Goal: Transaction & Acquisition: Download file/media

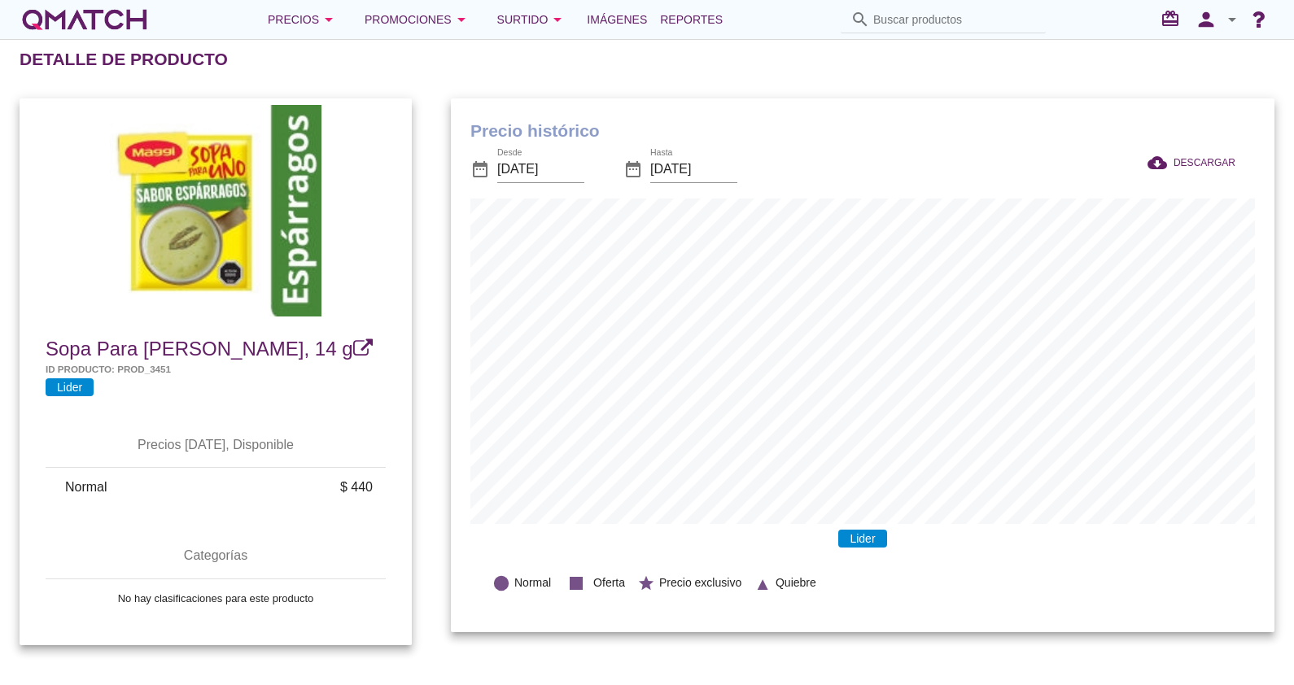
scroll to position [533, 823]
click at [887, 8] on input "Buscar productos" at bounding box center [954, 20] width 163 height 26
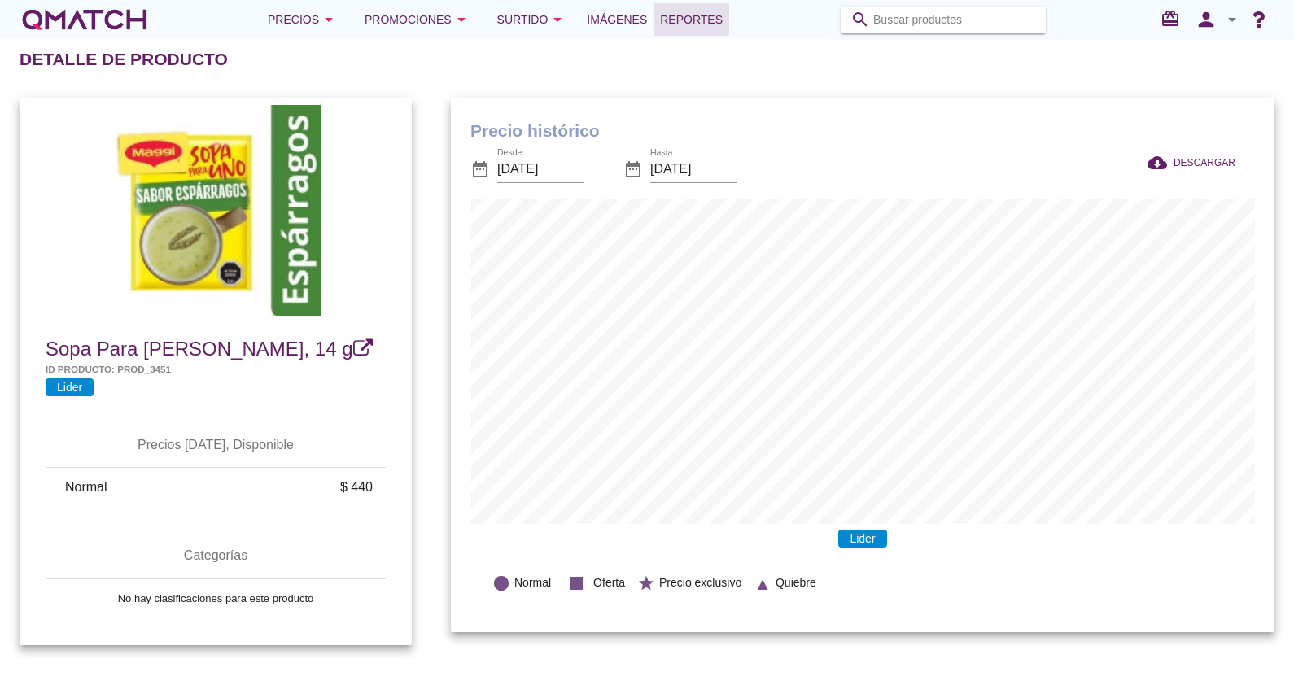
click at [674, 18] on span "Reportes" at bounding box center [691, 20] width 63 height 20
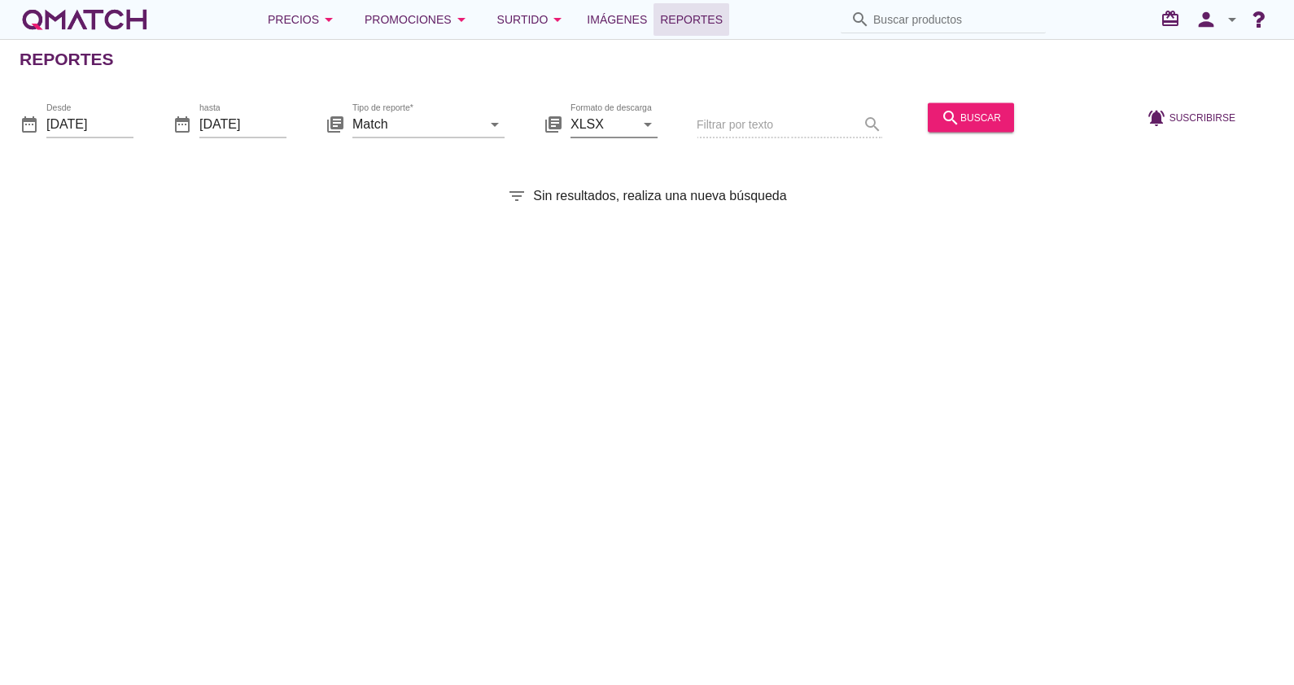
click at [583, 114] on input "XLSX" at bounding box center [602, 124] width 64 height 26
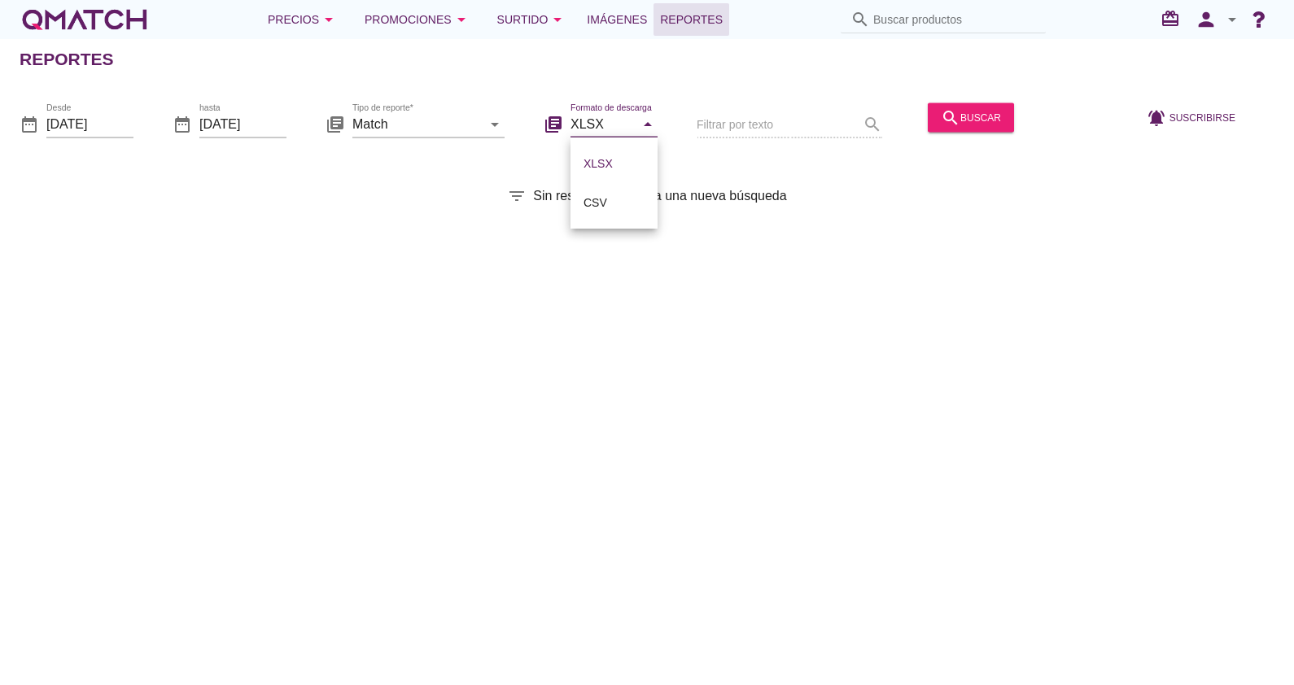
click at [510, 192] on icon "filter_list" at bounding box center [517, 196] width 20 height 20
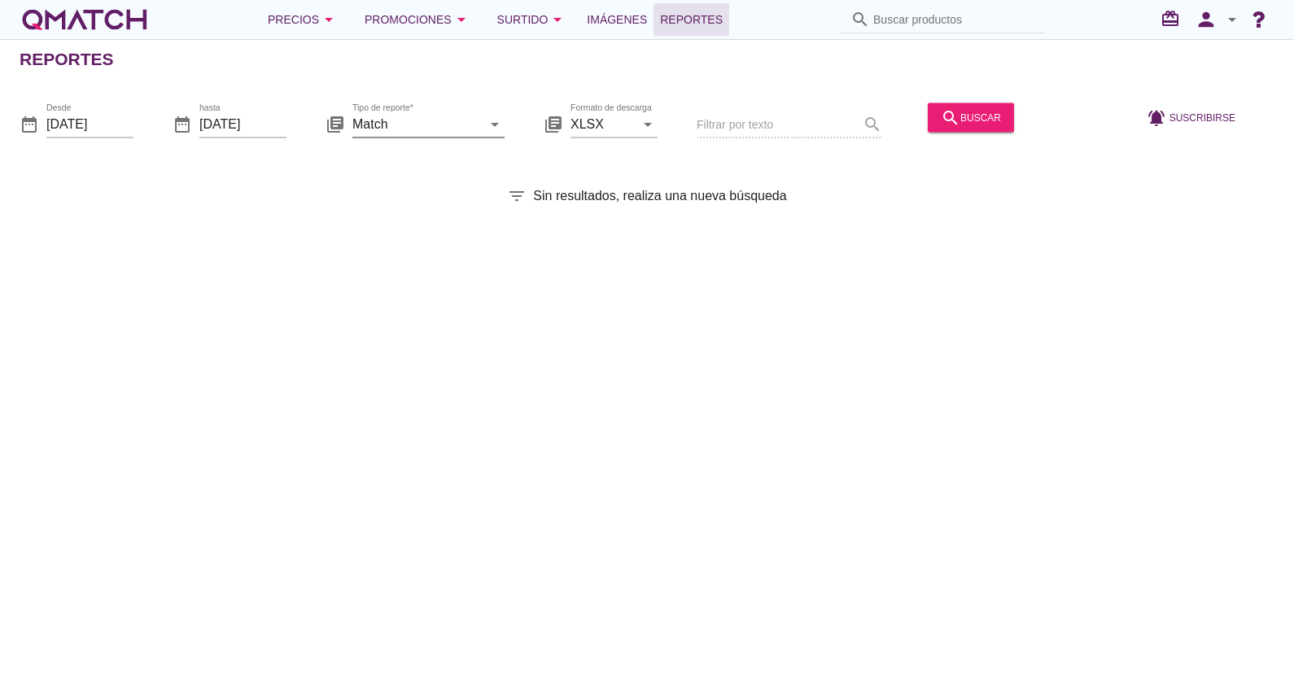
click at [443, 133] on input "Match" at bounding box center [416, 124] width 129 height 26
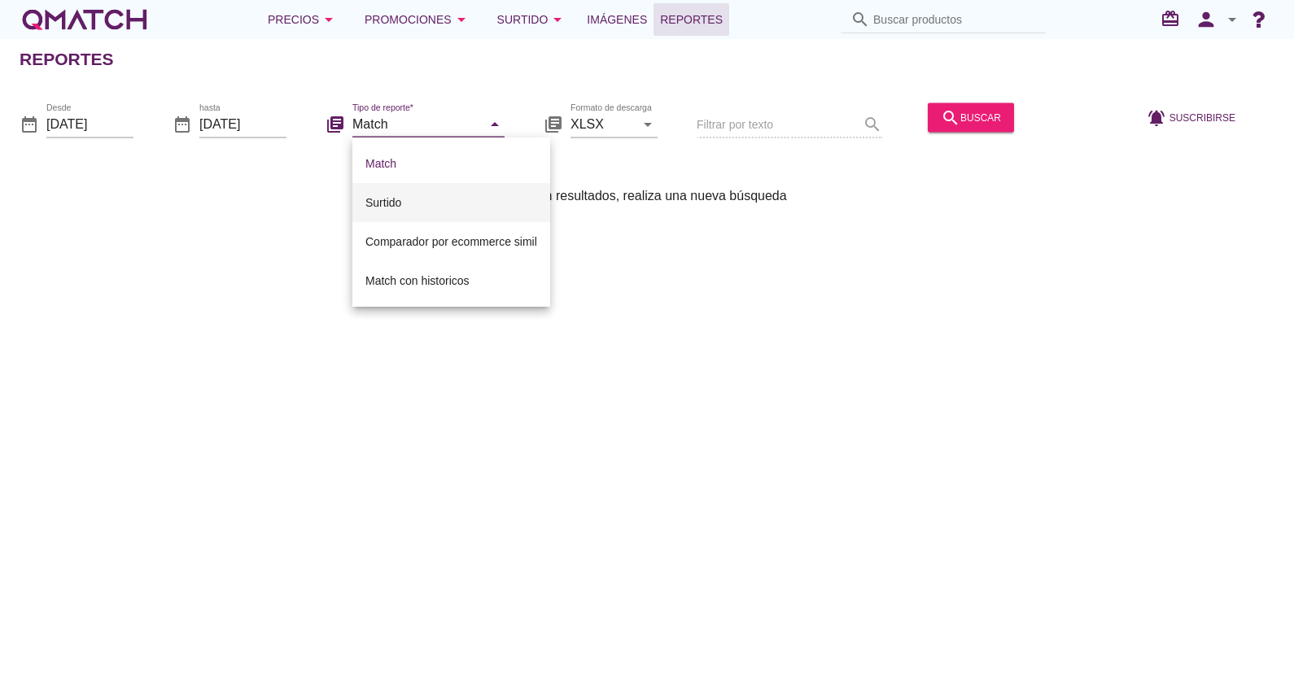
click at [395, 195] on div "Surtido" at bounding box center [451, 203] width 172 height 20
type input "Surtido"
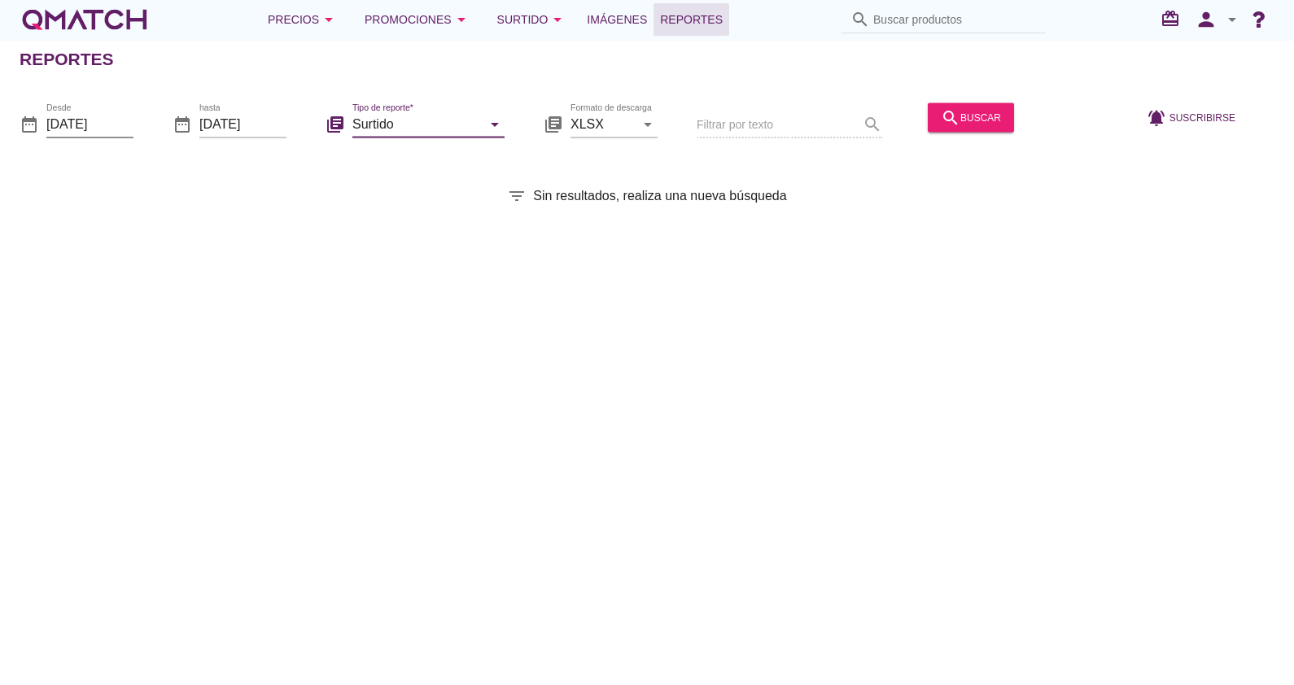
click at [112, 120] on input "[DATE]" at bounding box center [89, 124] width 87 height 26
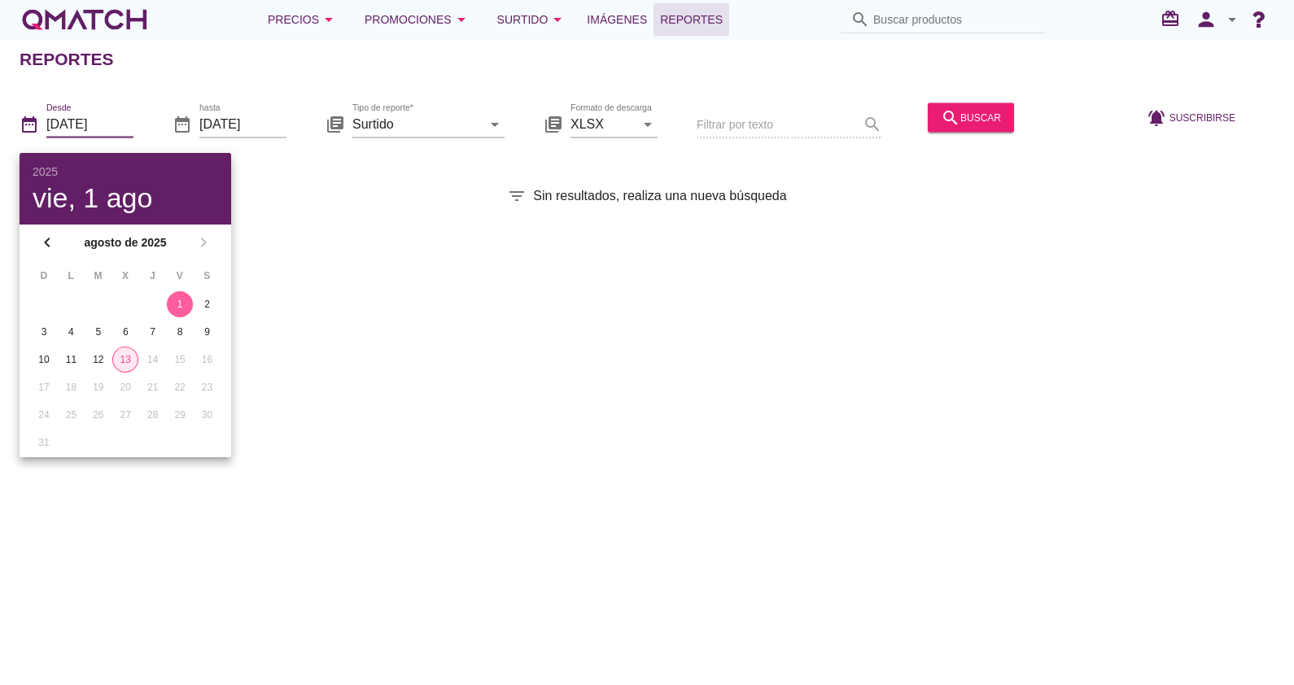
click at [130, 356] on div "13" at bounding box center [125, 359] width 24 height 15
type input "[DATE]"
click at [652, 327] on div "Reportes date_range Desde [DATE] date_range hasta [DATE] library_books Tipo de …" at bounding box center [647, 362] width 1294 height 646
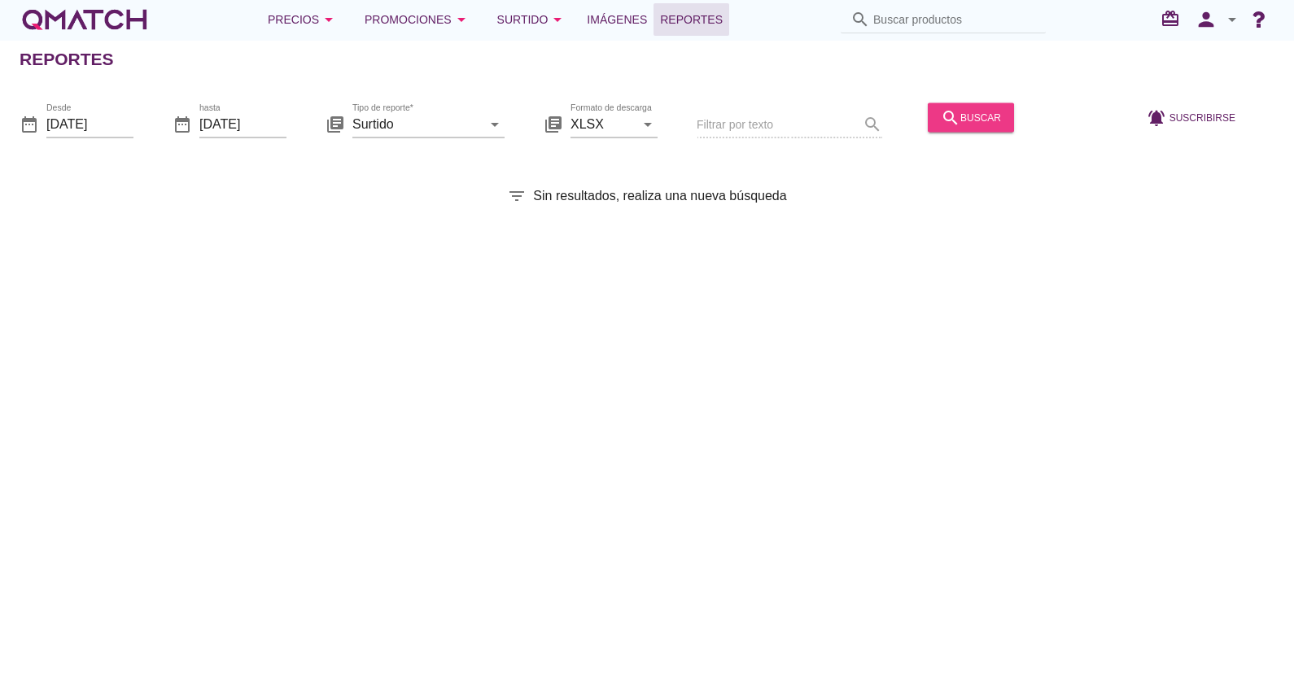
click at [999, 111] on button "search buscar" at bounding box center [970, 117] width 86 height 29
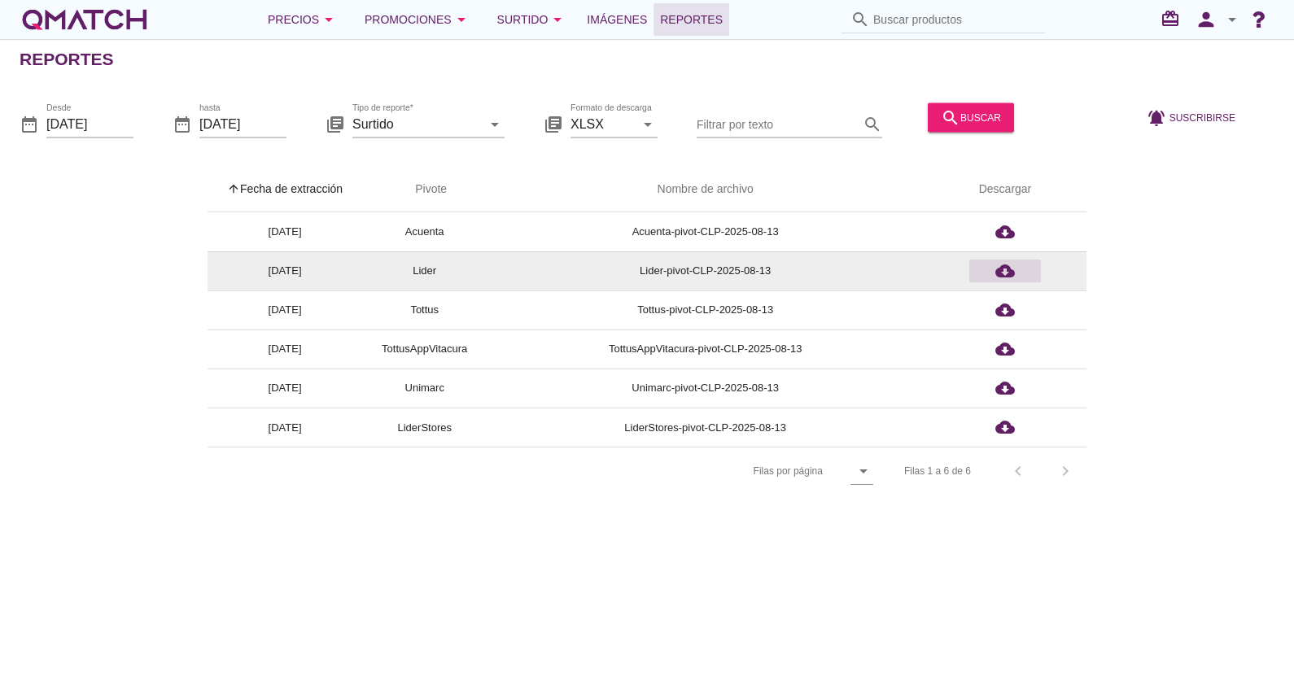
click at [1006, 264] on icon "cloud_download" at bounding box center [1005, 271] width 20 height 20
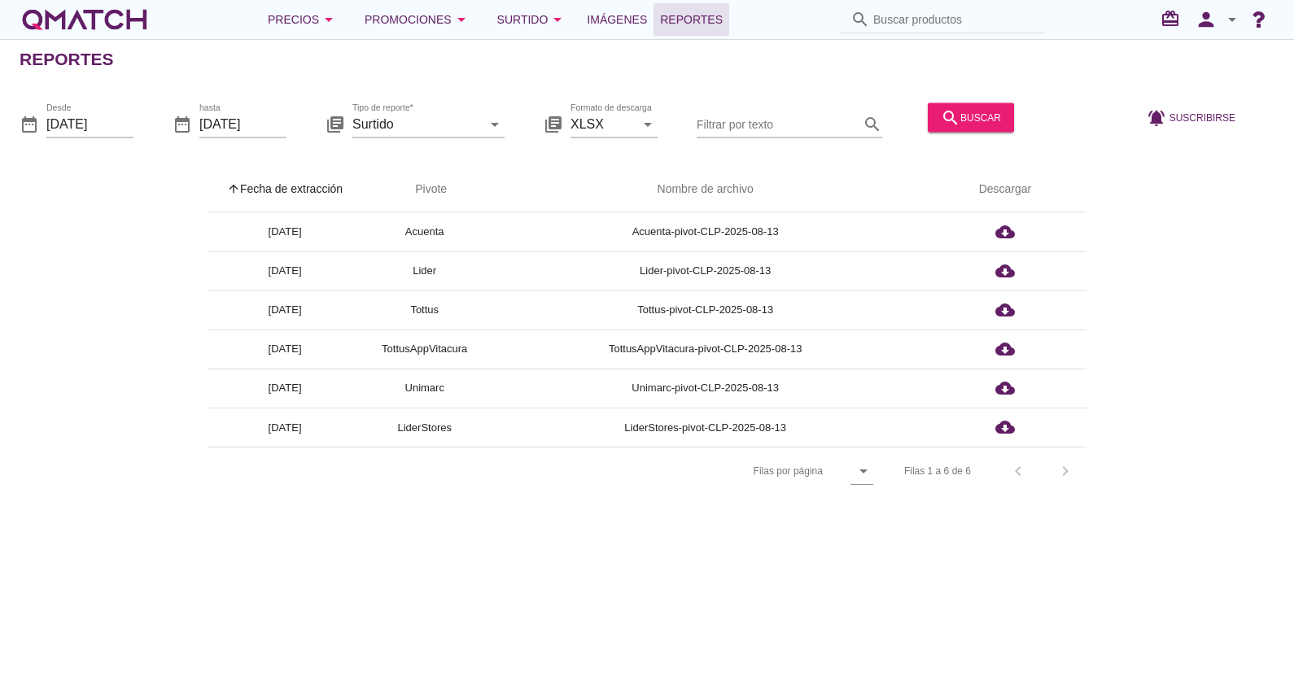
drag, startPoint x: 847, startPoint y: 572, endPoint x: 850, endPoint y: 561, distance: 11.8
click at [847, 572] on div "Reportes date_range Desde [DATE] date_range hasta [DATE] library_books Tipo de …" at bounding box center [647, 362] width 1294 height 646
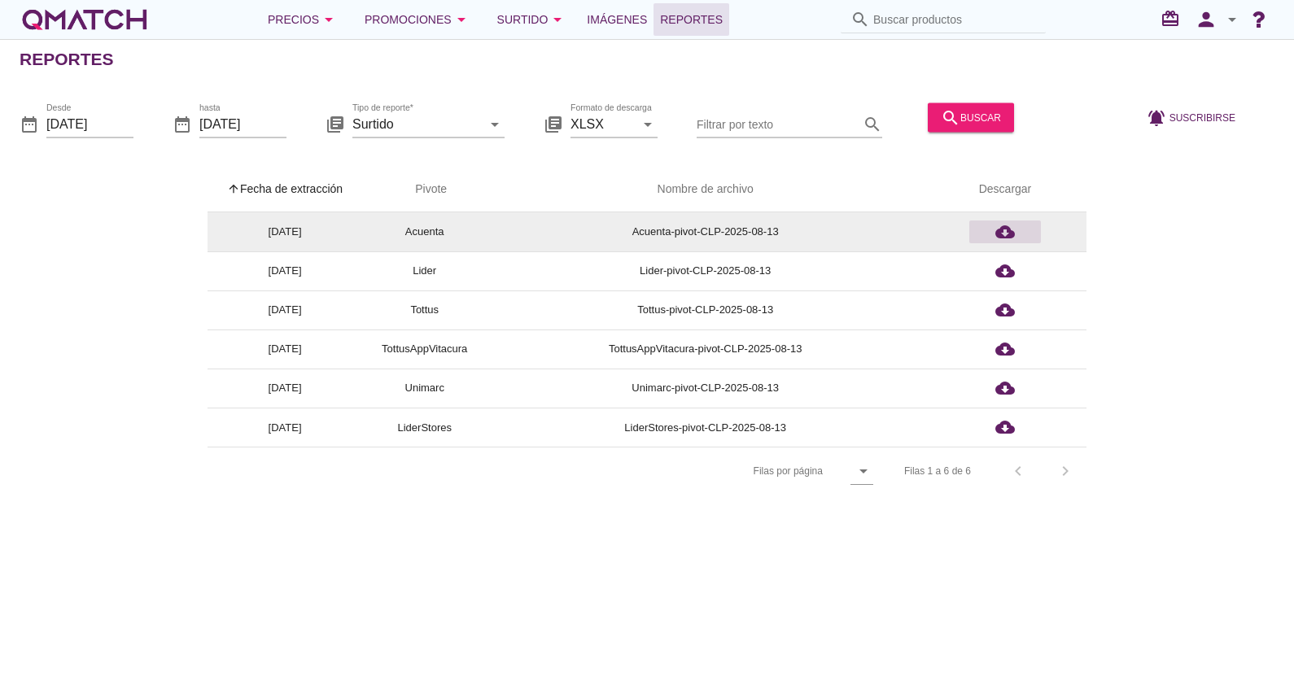
click at [991, 225] on div "cloud_download" at bounding box center [1004, 232] width 59 height 20
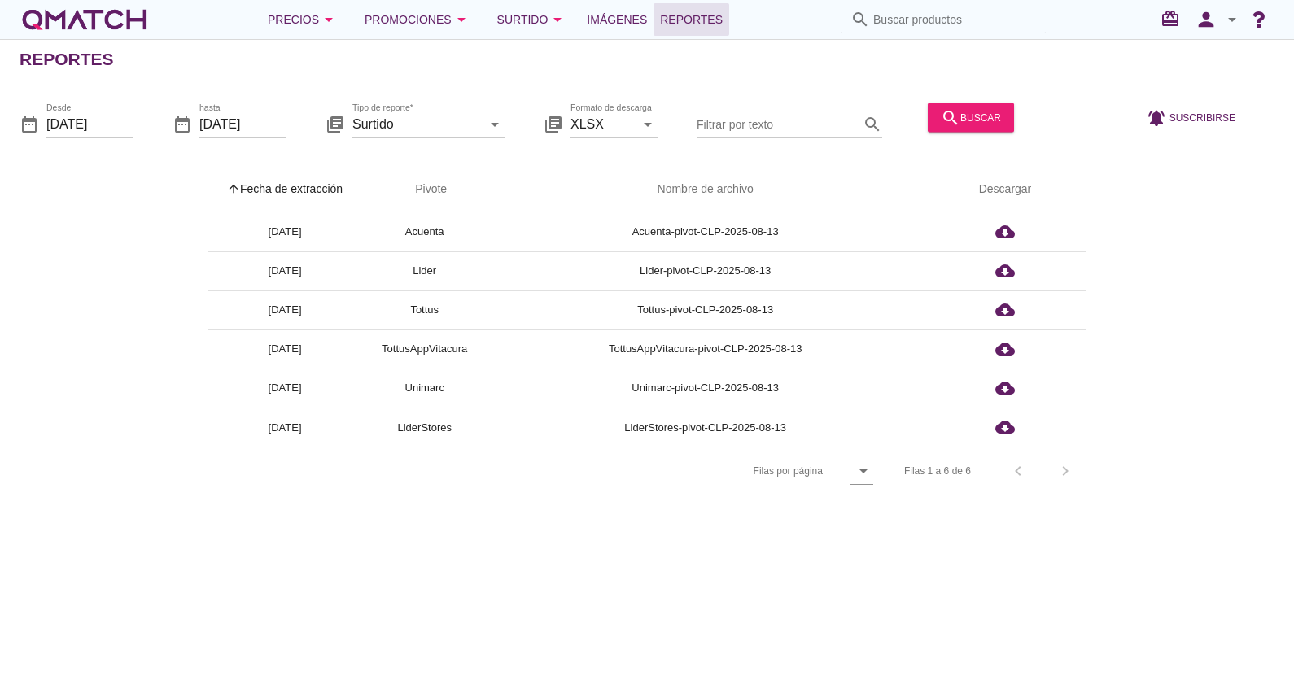
click at [930, 599] on div "Reportes date_range Desde [DATE] date_range hasta [DATE] library_books Tipo de …" at bounding box center [647, 362] width 1294 height 646
